Goal: Task Accomplishment & Management: Use online tool/utility

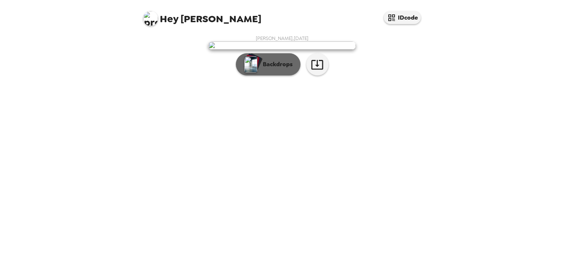
click at [260, 69] on p "Backdrops" at bounding box center [276, 64] width 34 height 9
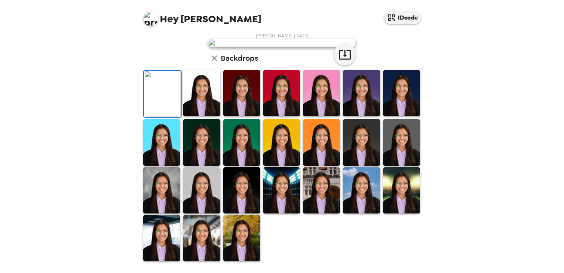
scroll to position [108, 0]
click at [203, 116] on img at bounding box center [201, 93] width 37 height 46
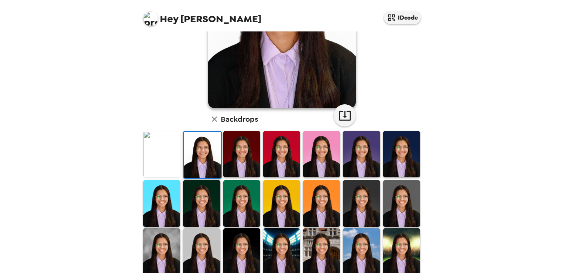
scroll to position [175, 0]
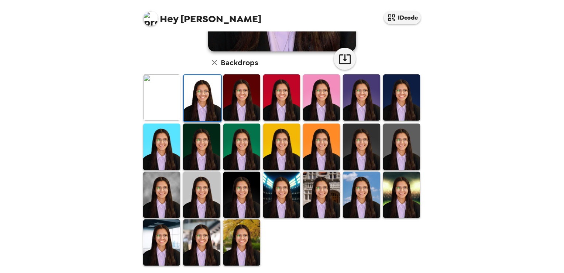
click at [358, 194] on img at bounding box center [361, 194] width 37 height 46
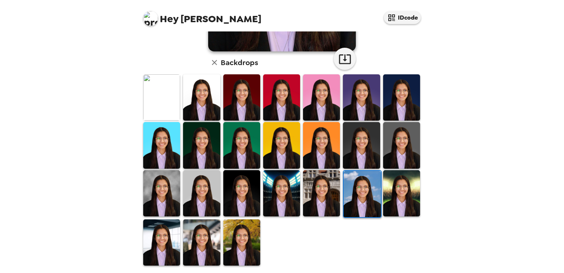
click at [284, 184] on img at bounding box center [281, 193] width 37 height 46
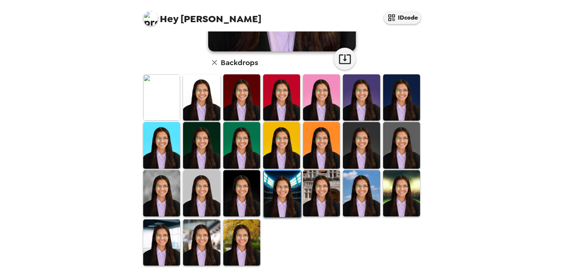
click at [305, 196] on img at bounding box center [321, 193] width 37 height 46
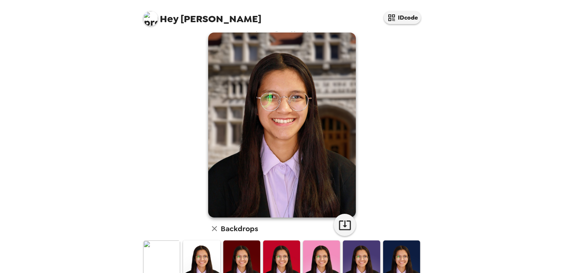
scroll to position [7, 0]
